Goal: Transaction & Acquisition: Download file/media

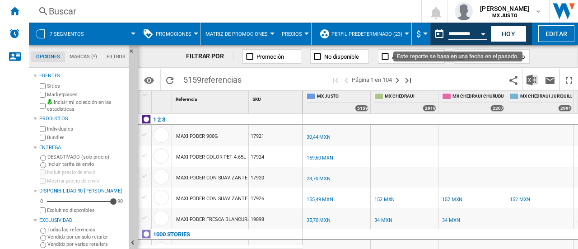
click at [479, 34] on button "Open calendar" at bounding box center [483, 32] width 16 height 16
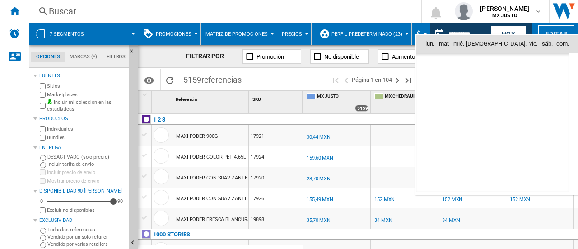
scroll to position [4186, 0]
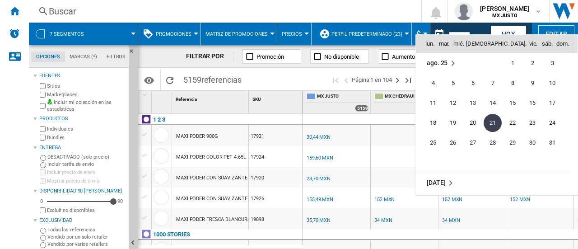
click at [456, 62] on md-icon "August 2025" at bounding box center [452, 63] width 11 height 11
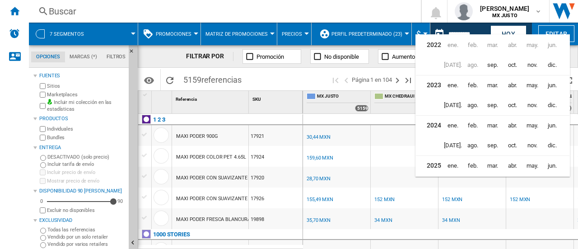
scroll to position [21, 0]
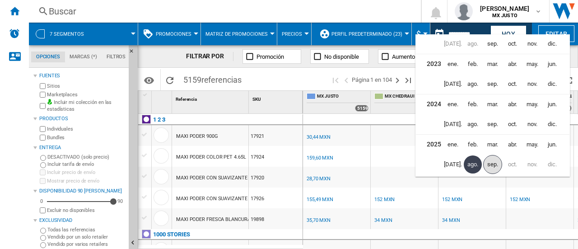
click at [490, 159] on span "sep." at bounding box center [492, 164] width 19 height 19
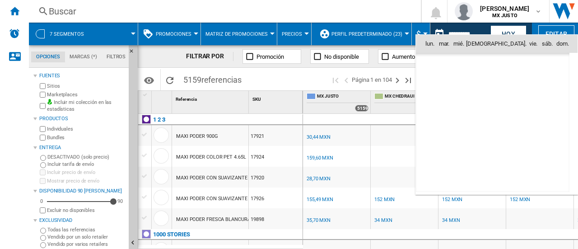
scroll to position [4305, 0]
click at [432, 83] on span "1" at bounding box center [432, 83] width 19 height 19
type input "**********"
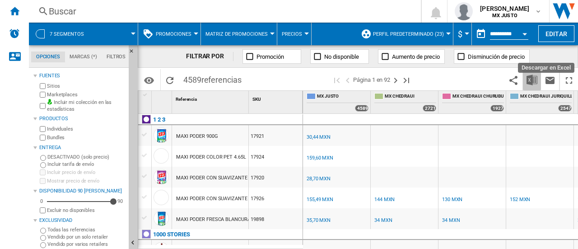
click at [531, 83] on img "Descargar en Excel" at bounding box center [531, 79] width 11 height 11
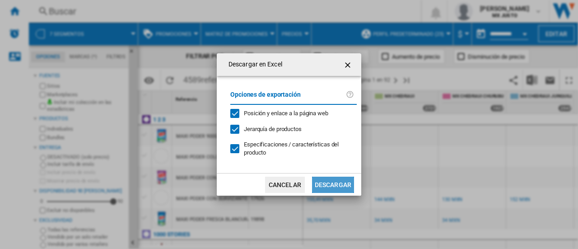
click at [318, 185] on button "Descargar" at bounding box center [333, 184] width 42 height 16
